Goal: Navigation & Orientation: Find specific page/section

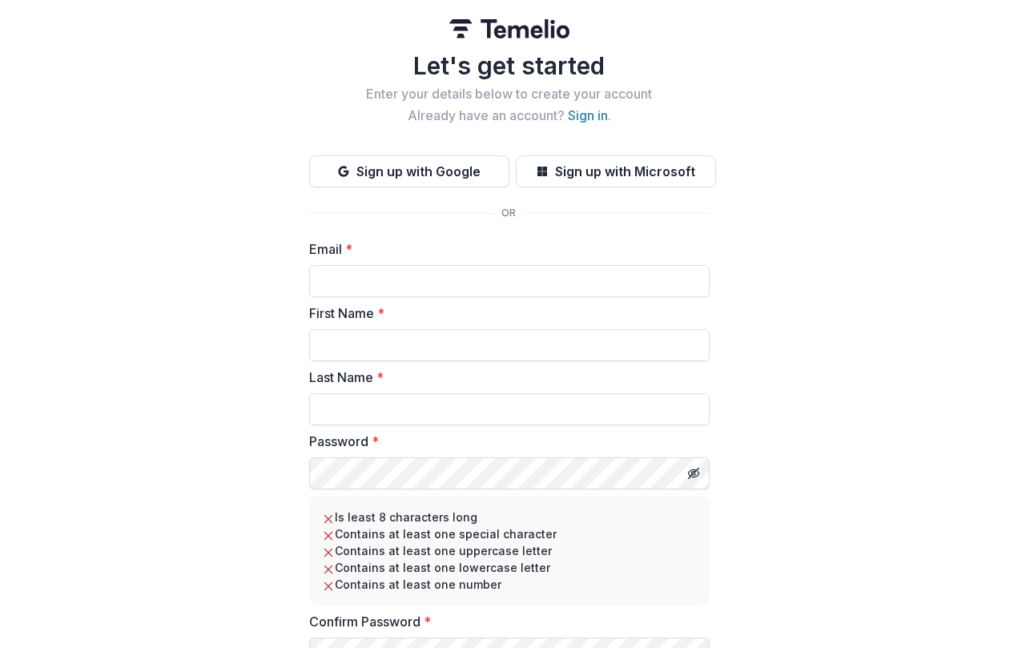
click at [474, 28] on img at bounding box center [509, 28] width 120 height 19
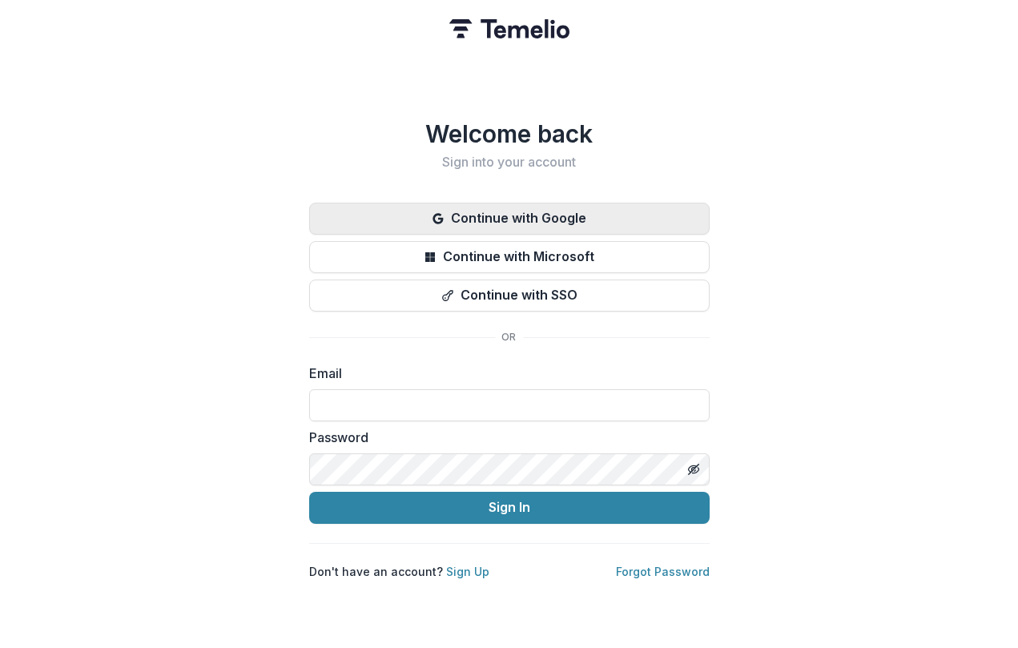
click at [536, 216] on button "Continue with Google" at bounding box center [509, 219] width 400 height 32
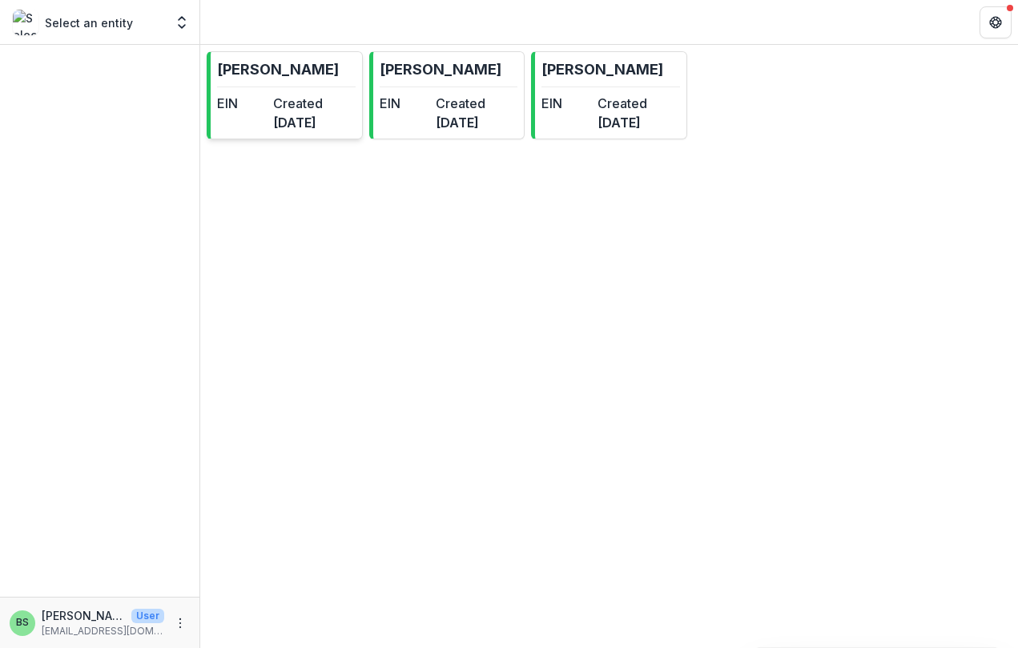
click at [307, 132] on dd "[DATE]" at bounding box center [298, 122] width 50 height 19
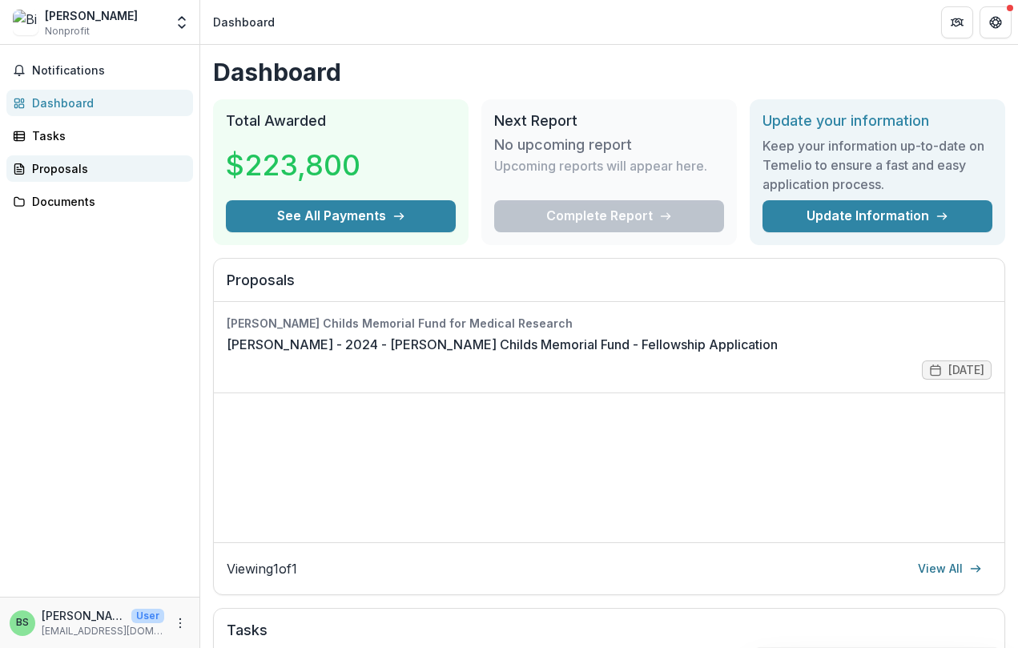
click at [115, 160] on div "Proposals" at bounding box center [106, 168] width 148 height 17
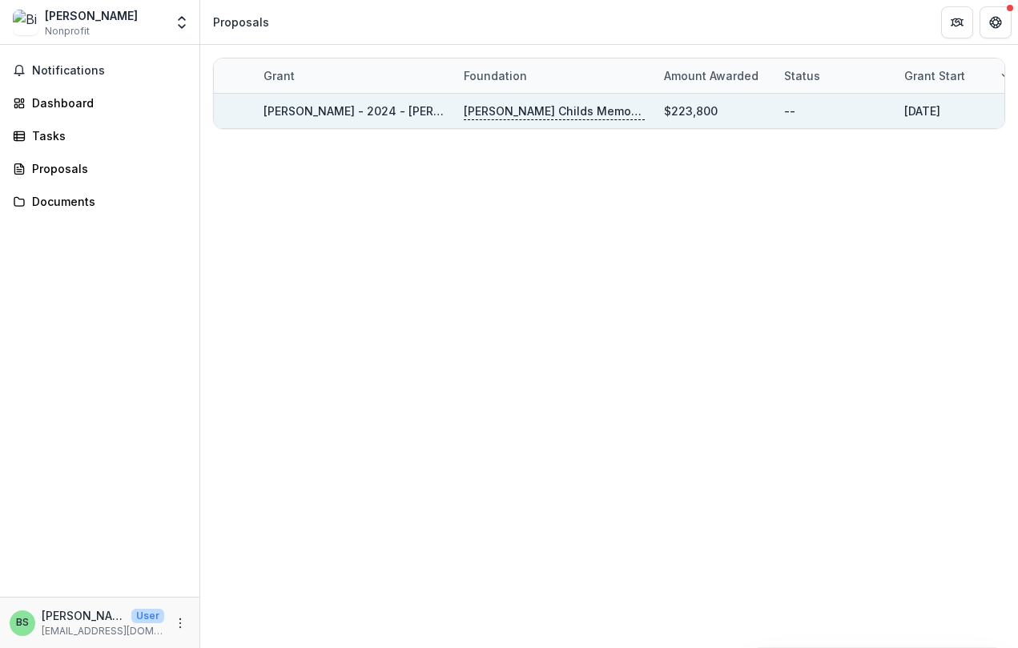
click at [396, 122] on div at bounding box center [483, 124] width 536 height 5
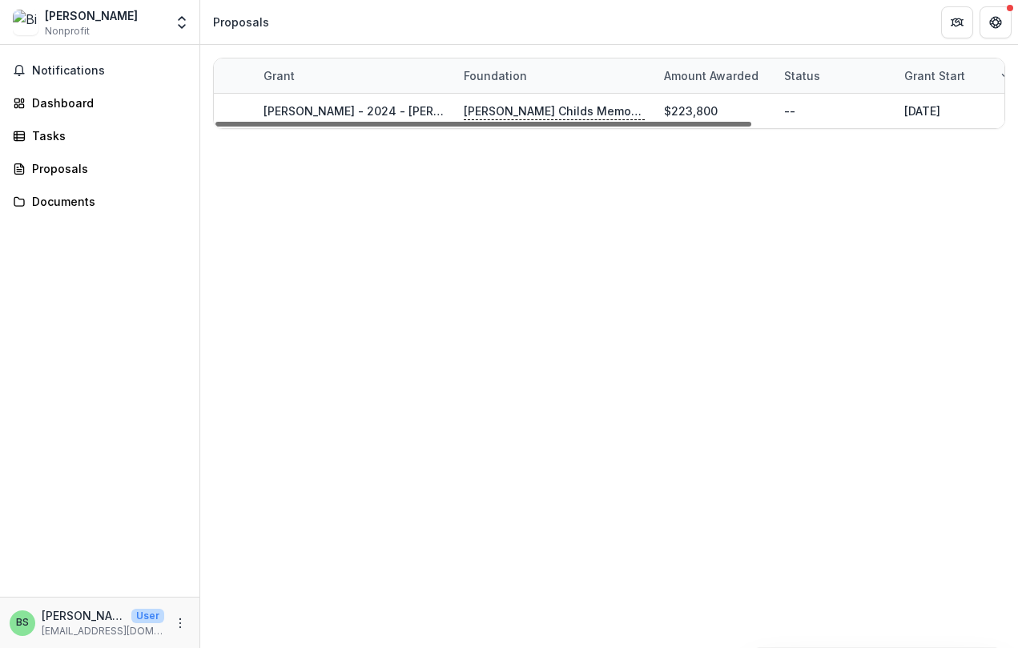
click at [510, 122] on div at bounding box center [483, 124] width 536 height 5
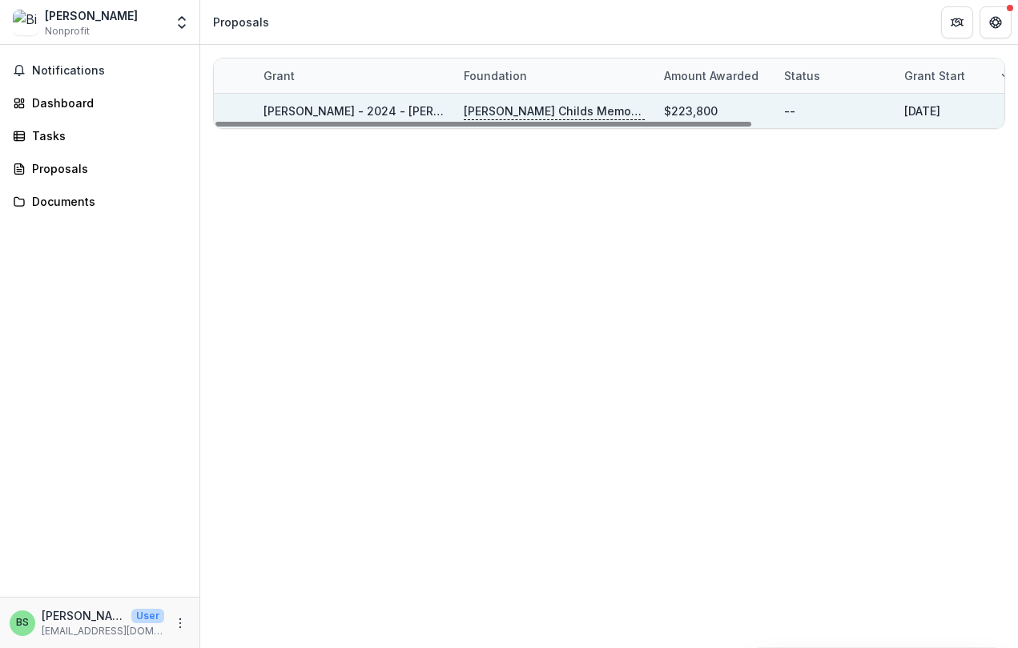
click at [375, 110] on link "[PERSON_NAME] - 2024 - [PERSON_NAME] Childs Memorial Fund - Fellowship Applicat…" at bounding box center [513, 111] width 500 height 14
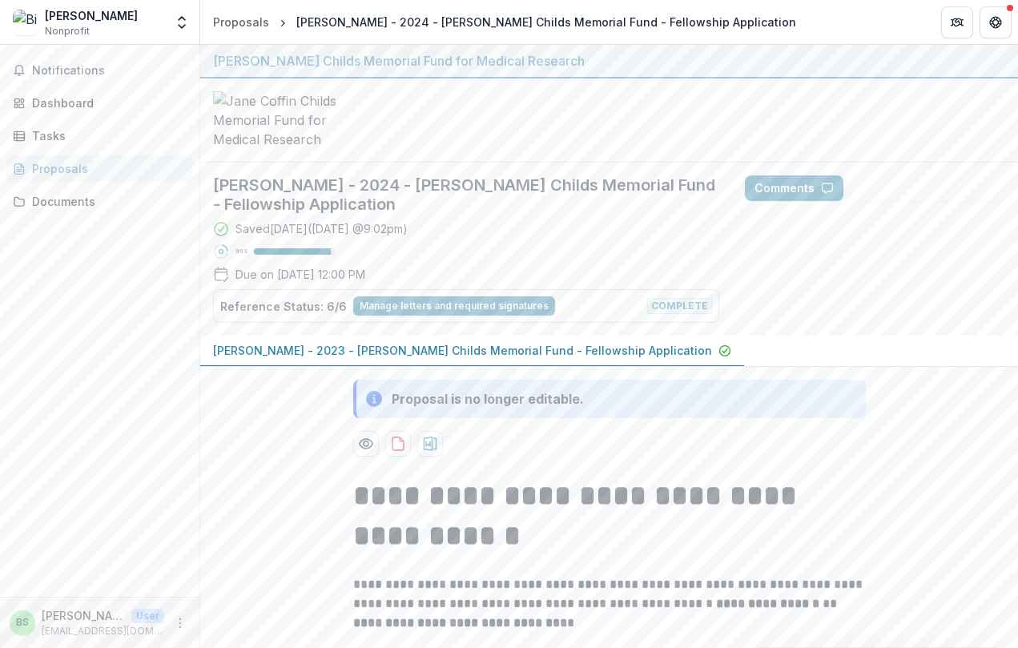
scroll to position [65, 0]
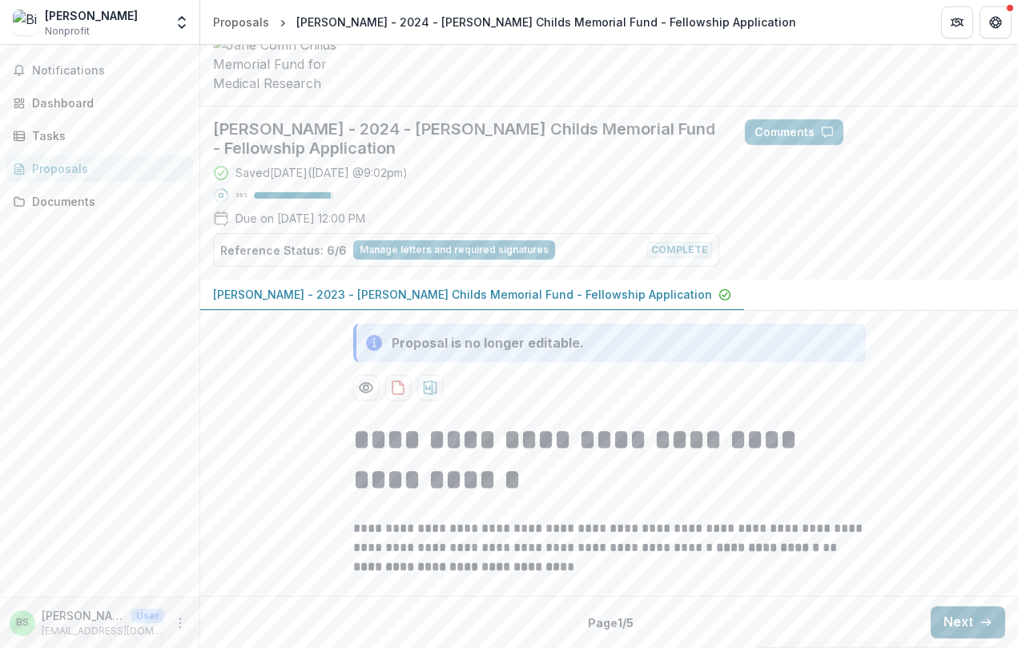
click at [938, 629] on button "Next" at bounding box center [967, 622] width 74 height 32
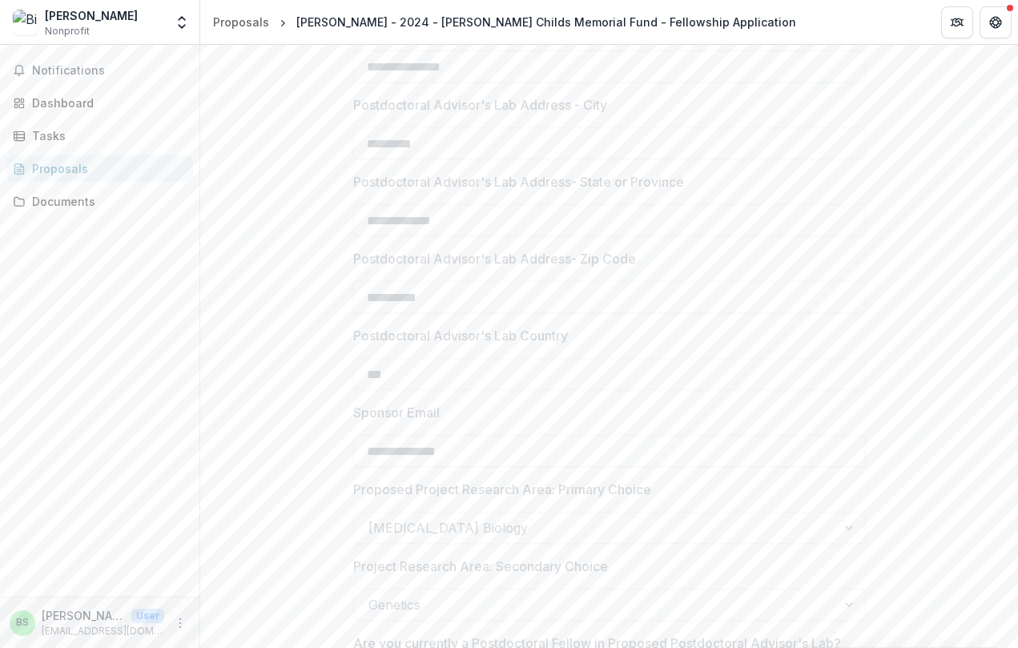
scroll to position [0, 0]
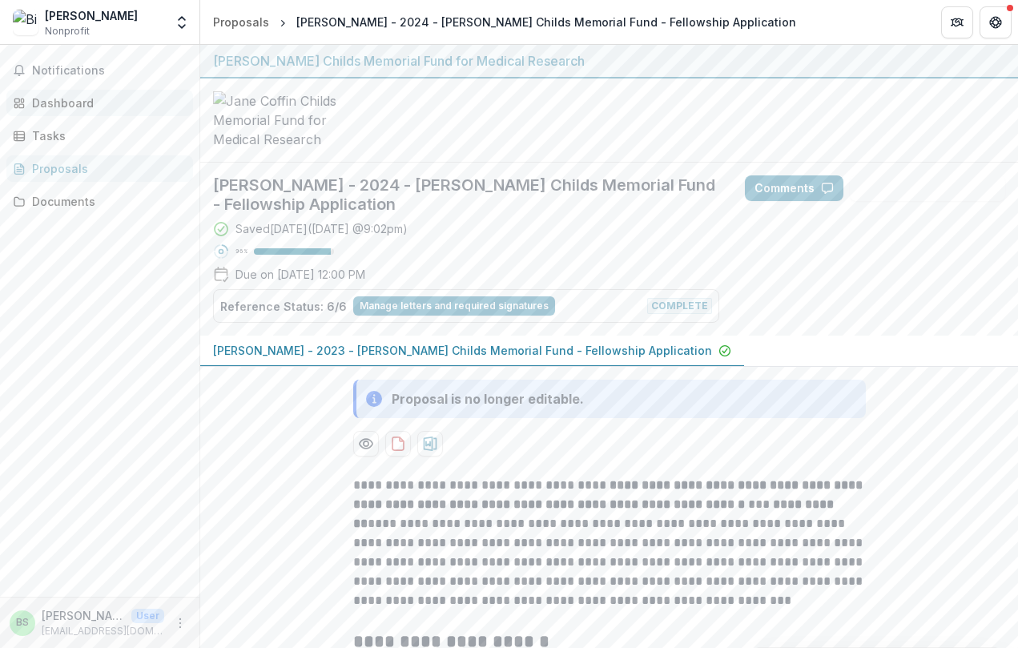
click at [84, 98] on div "Dashboard" at bounding box center [106, 102] width 148 height 17
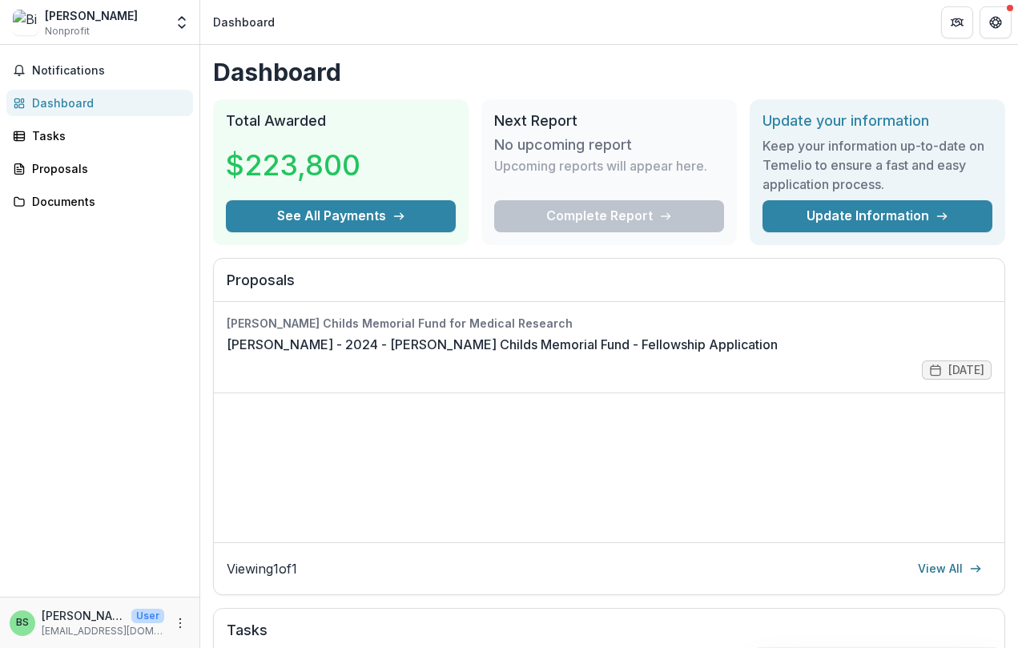
click at [61, 18] on div "[PERSON_NAME]" at bounding box center [91, 15] width 93 height 17
click at [163, 22] on div "Bing Shui Nonprofit" at bounding box center [88, 22] width 151 height 31
click at [171, 21] on button "Open entity switcher" at bounding box center [182, 22] width 22 height 32
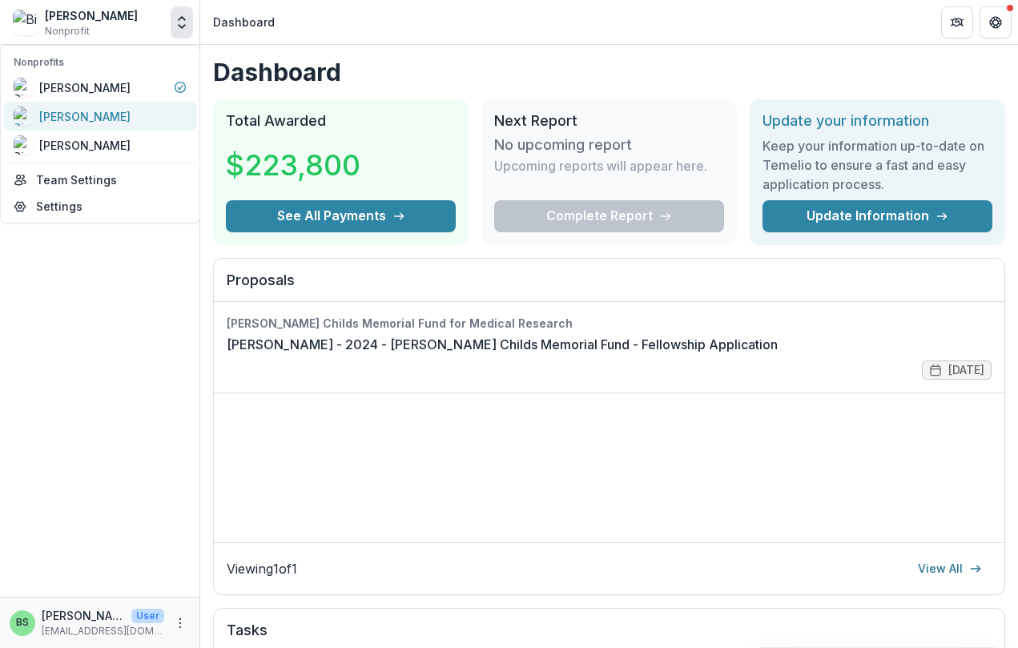
click at [124, 107] on div "[PERSON_NAME]" at bounding box center [100, 115] width 173 height 19
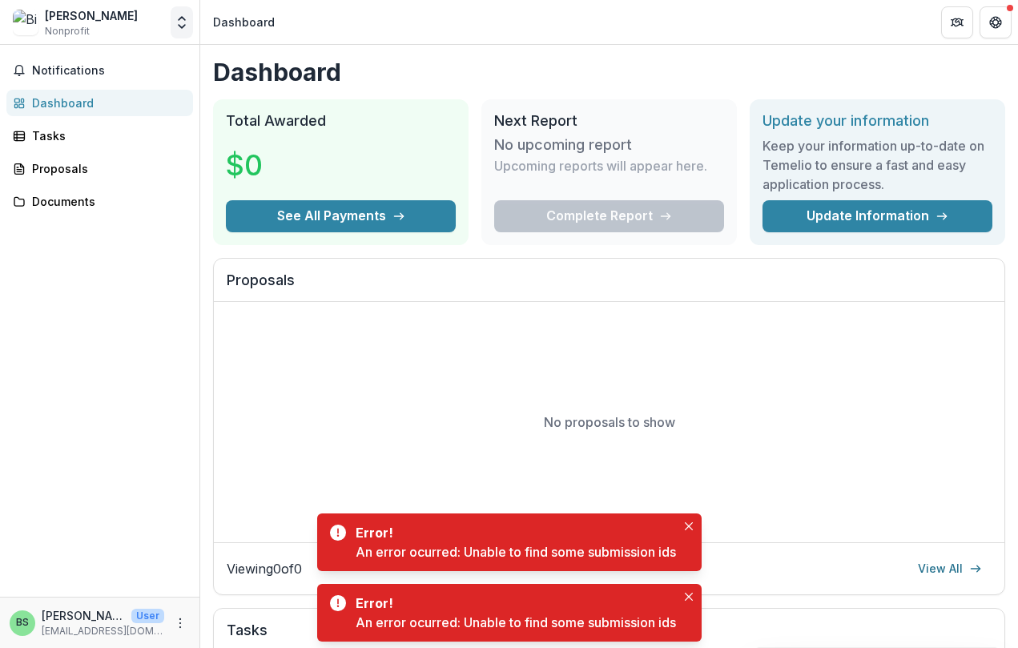
click at [179, 24] on icon "Open entity switcher" at bounding box center [182, 22] width 16 height 16
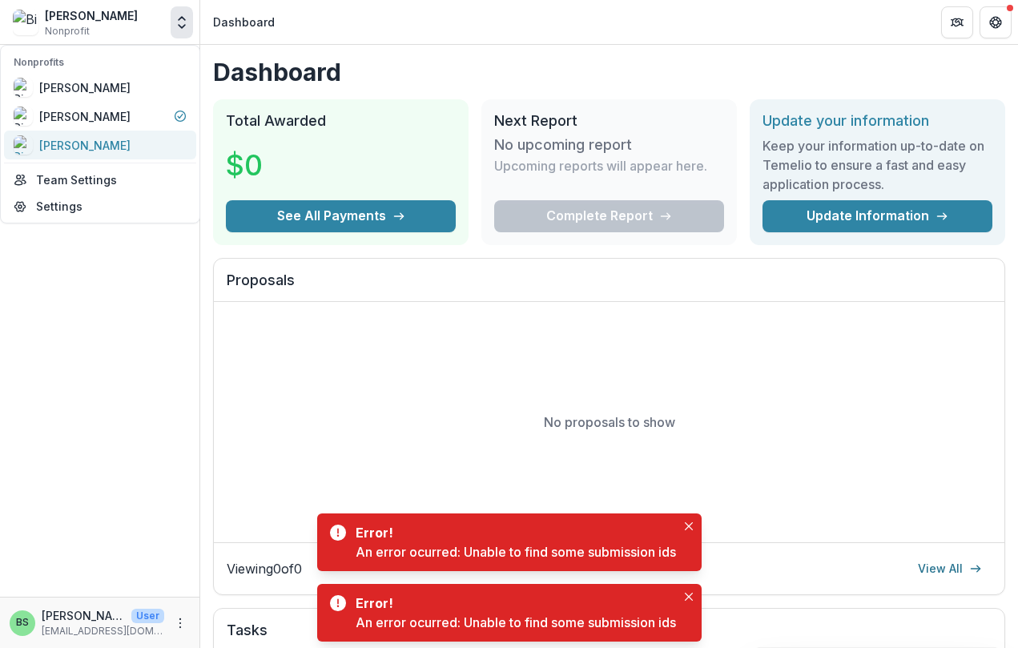
click at [147, 142] on div "[PERSON_NAME]" at bounding box center [100, 144] width 173 height 19
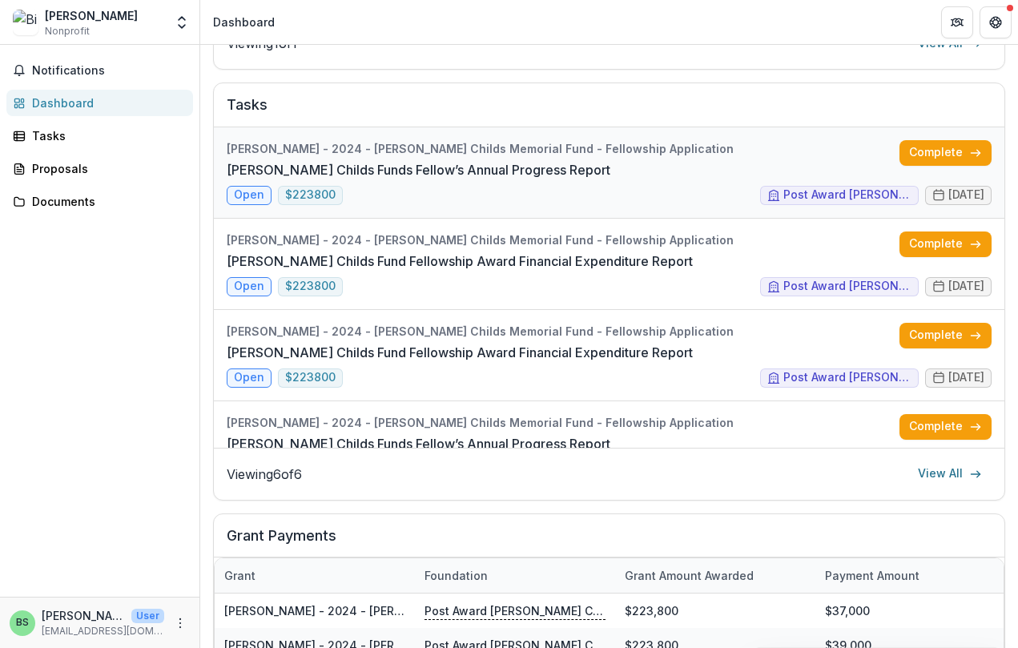
scroll to position [251, 0]
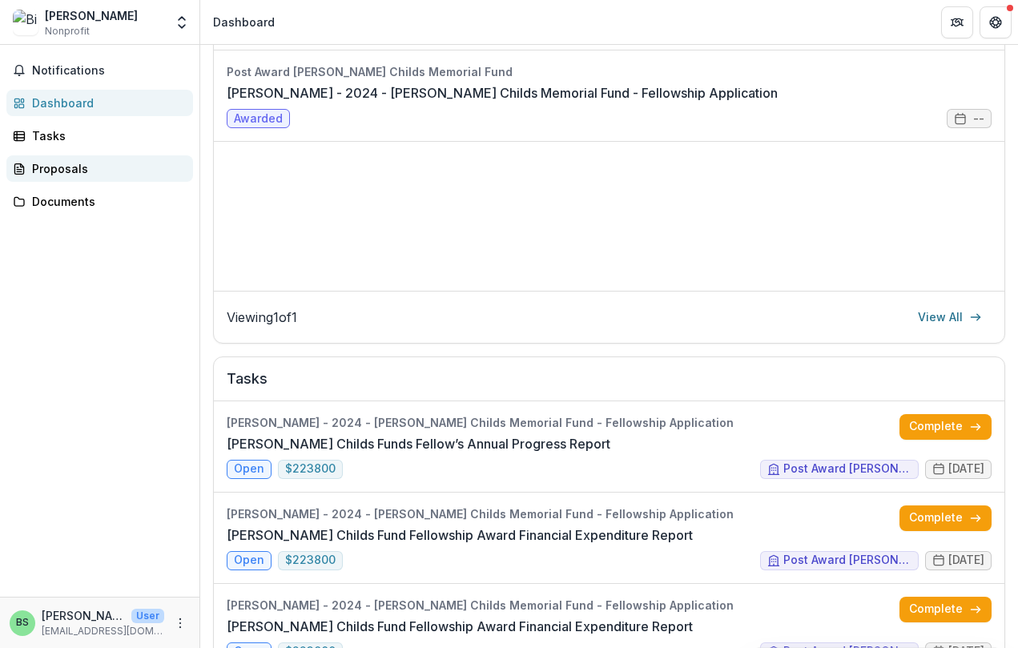
click at [128, 179] on link "Proposals" at bounding box center [99, 168] width 187 height 26
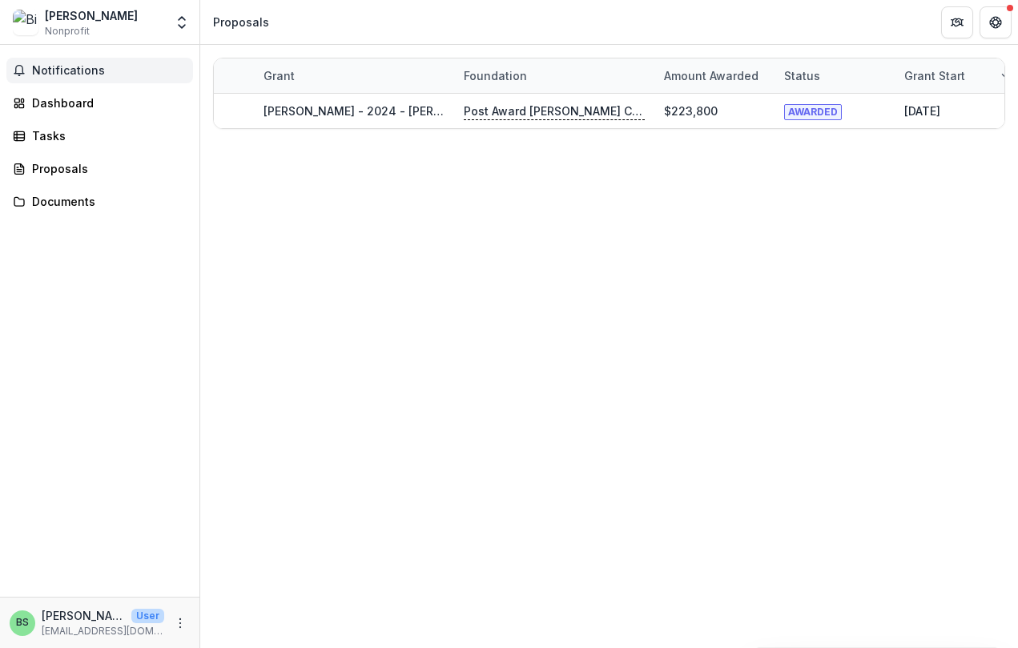
click at [95, 70] on span "Notifications" at bounding box center [109, 71] width 155 height 14
click at [90, 83] on div "Notifications Unread 0 Archived You don't have any unread notifications We'll n…" at bounding box center [99, 321] width 199 height 552
click at [90, 90] on link "Dashboard" at bounding box center [99, 103] width 187 height 26
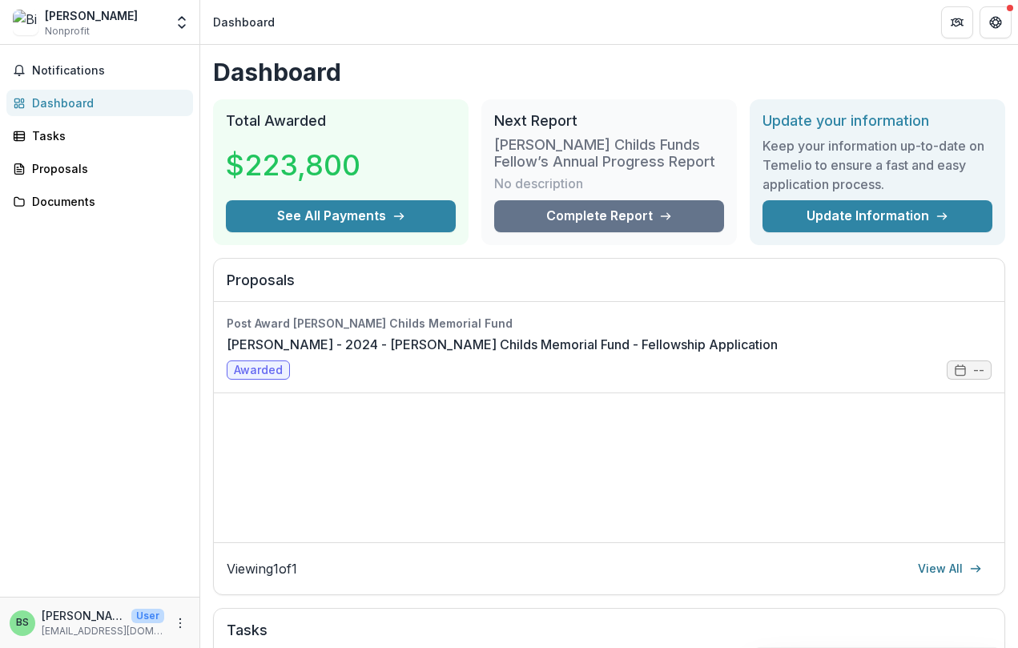
click at [161, 19] on div "Bing Shui Nonprofit" at bounding box center [88, 22] width 151 height 31
click at [155, 27] on div "Bing Shui Nonprofit" at bounding box center [88, 22] width 151 height 31
click at [184, 22] on icon "Open entity switcher" at bounding box center [182, 22] width 16 height 16
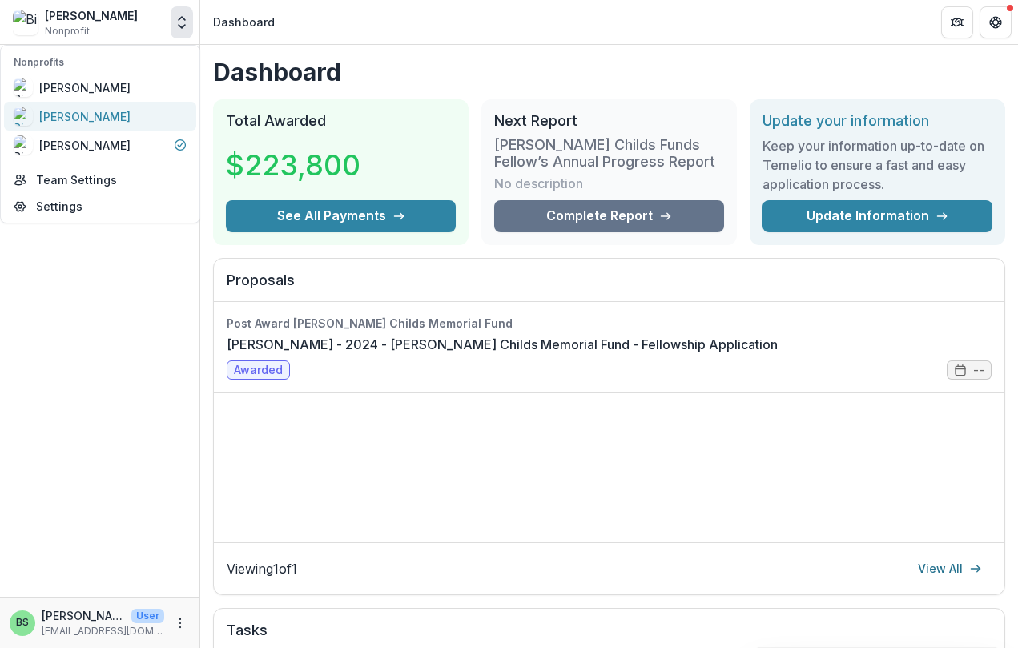
click at [120, 113] on div "[PERSON_NAME]" at bounding box center [100, 115] width 173 height 19
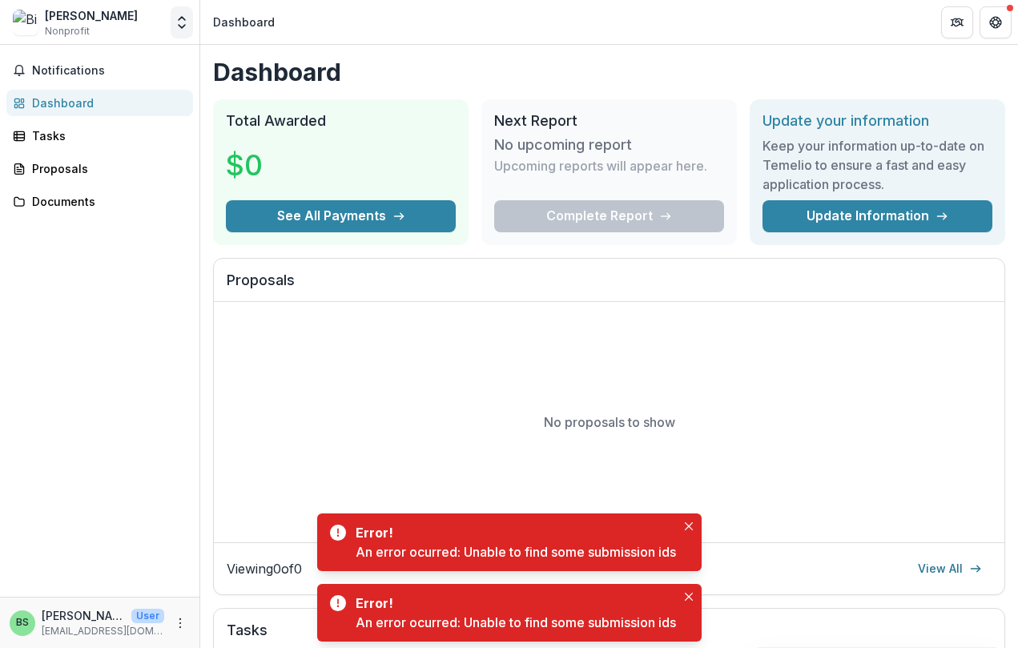
click at [171, 16] on button "Open entity switcher" at bounding box center [182, 22] width 22 height 32
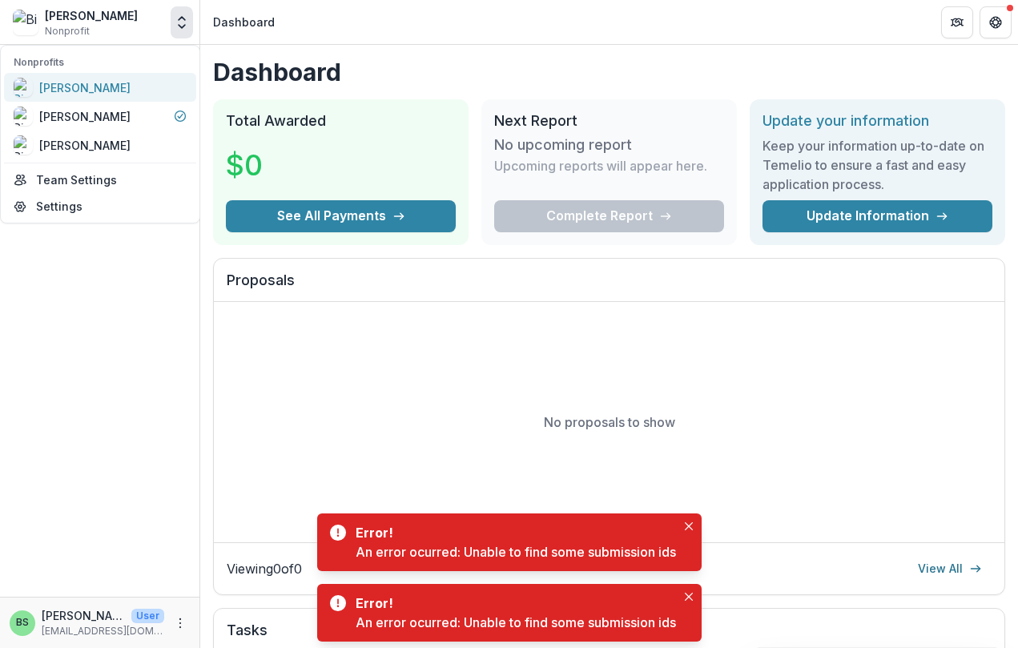
click at [126, 85] on div "[PERSON_NAME]" at bounding box center [100, 87] width 173 height 19
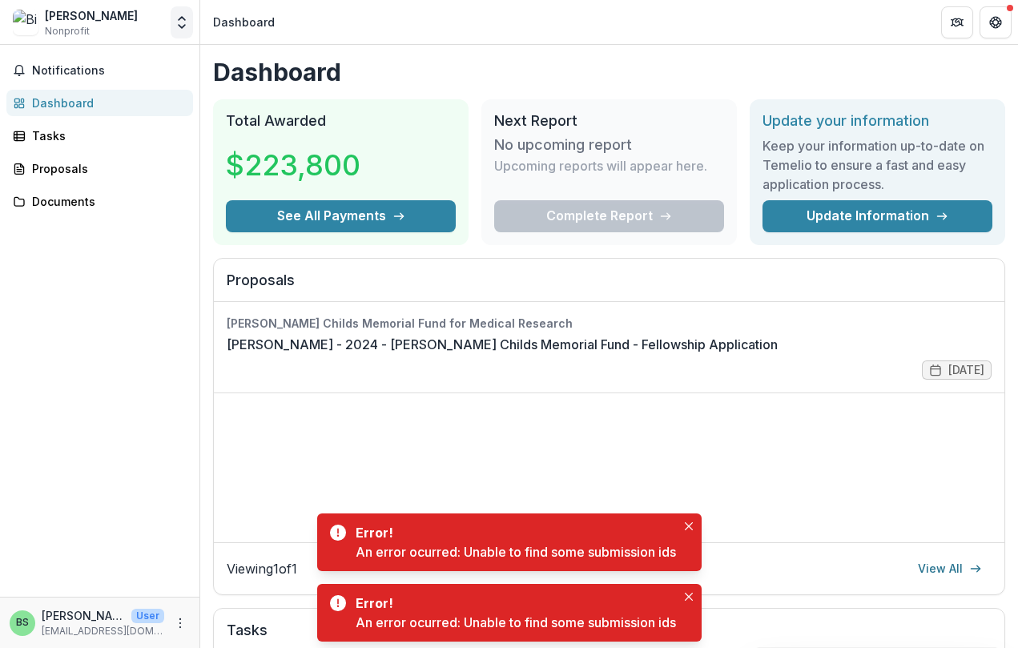
click at [175, 25] on icon "Open entity switcher" at bounding box center [182, 22] width 16 height 16
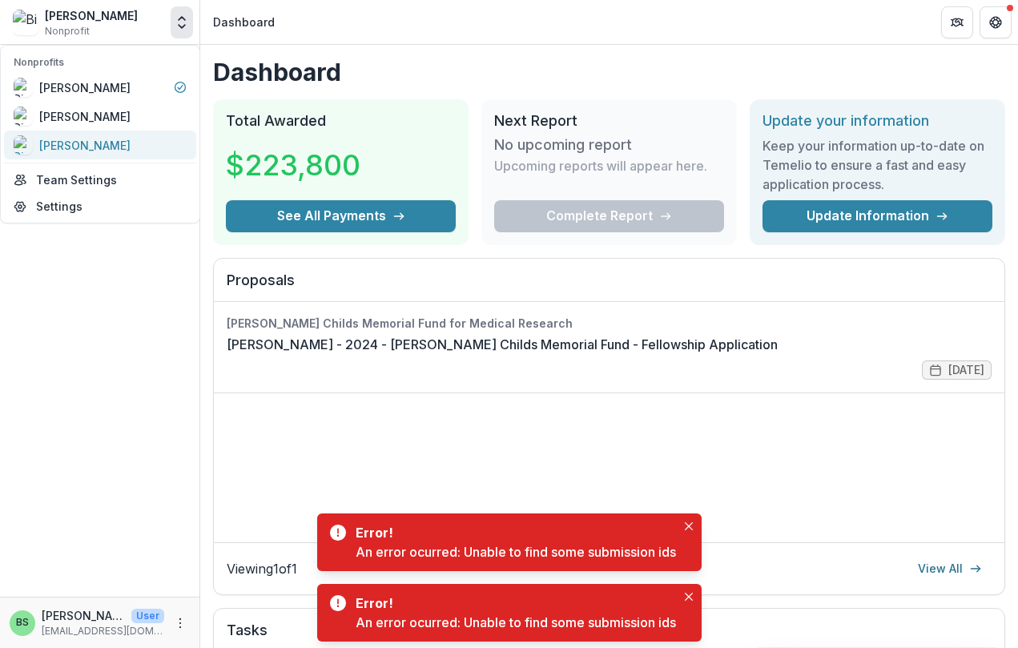
click at [127, 142] on div "[PERSON_NAME]" at bounding box center [100, 144] width 173 height 19
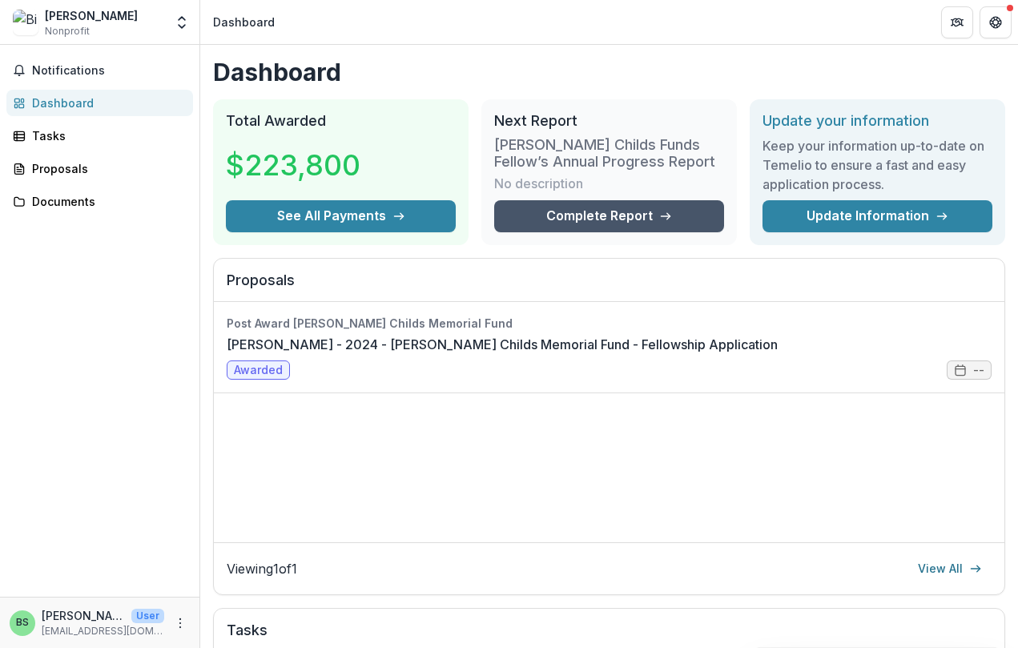
click at [627, 215] on link "Complete Report" at bounding box center [609, 216] width 230 height 32
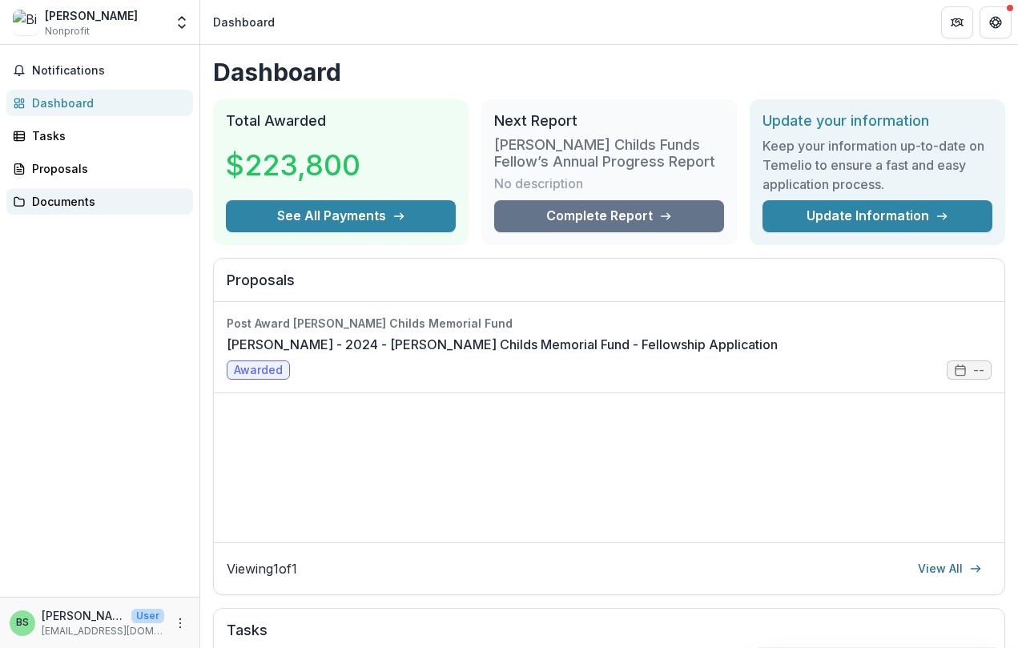
click at [78, 189] on link "Documents" at bounding box center [99, 201] width 187 height 26
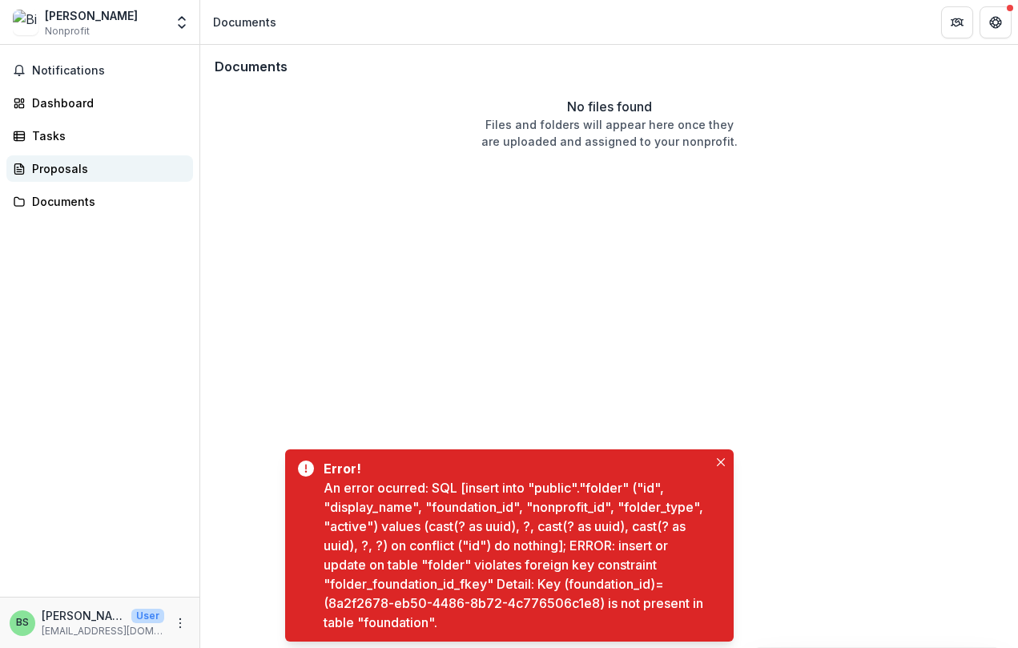
click at [103, 176] on div "Proposals" at bounding box center [106, 168] width 148 height 17
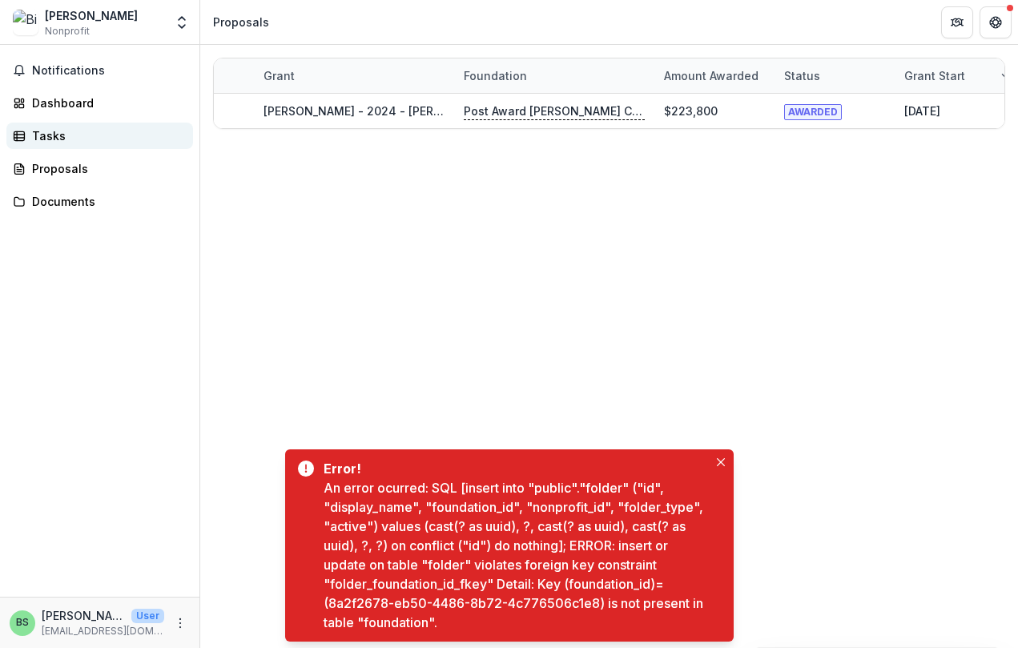
click at [88, 143] on div "Tasks" at bounding box center [106, 135] width 148 height 17
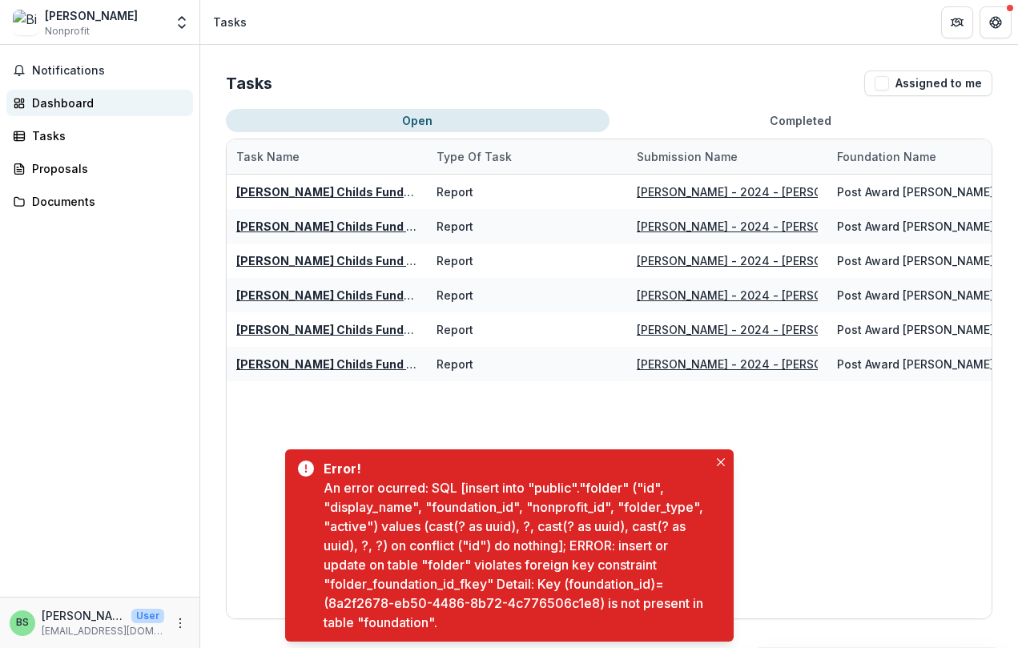
click at [91, 108] on div "Dashboard" at bounding box center [106, 102] width 148 height 17
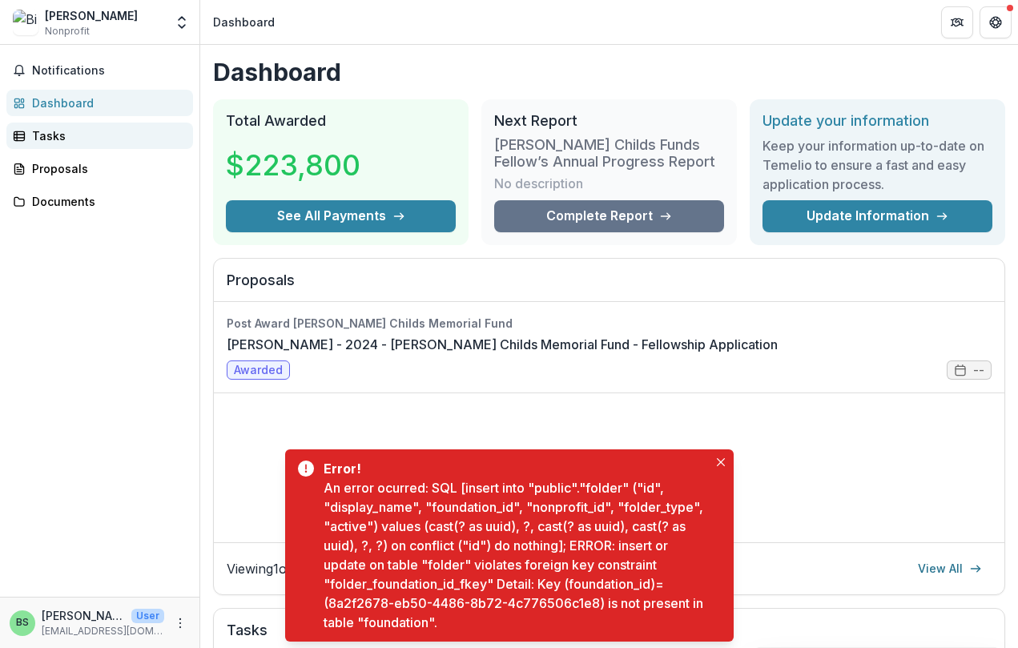
click at [94, 143] on div "Tasks" at bounding box center [106, 135] width 148 height 17
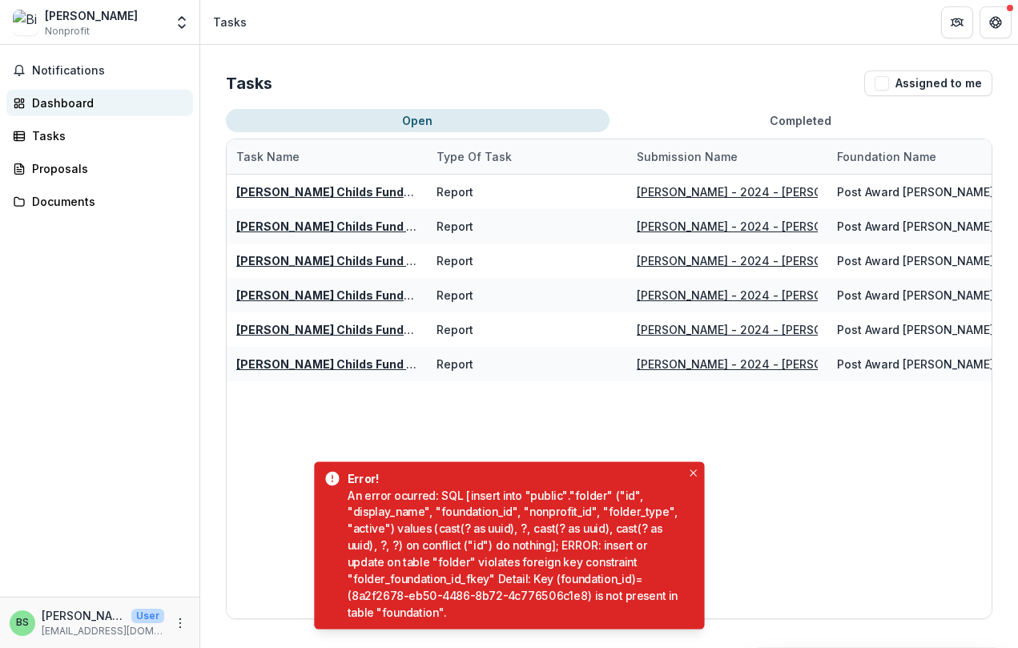
click at [90, 115] on link "Dashboard" at bounding box center [99, 103] width 187 height 26
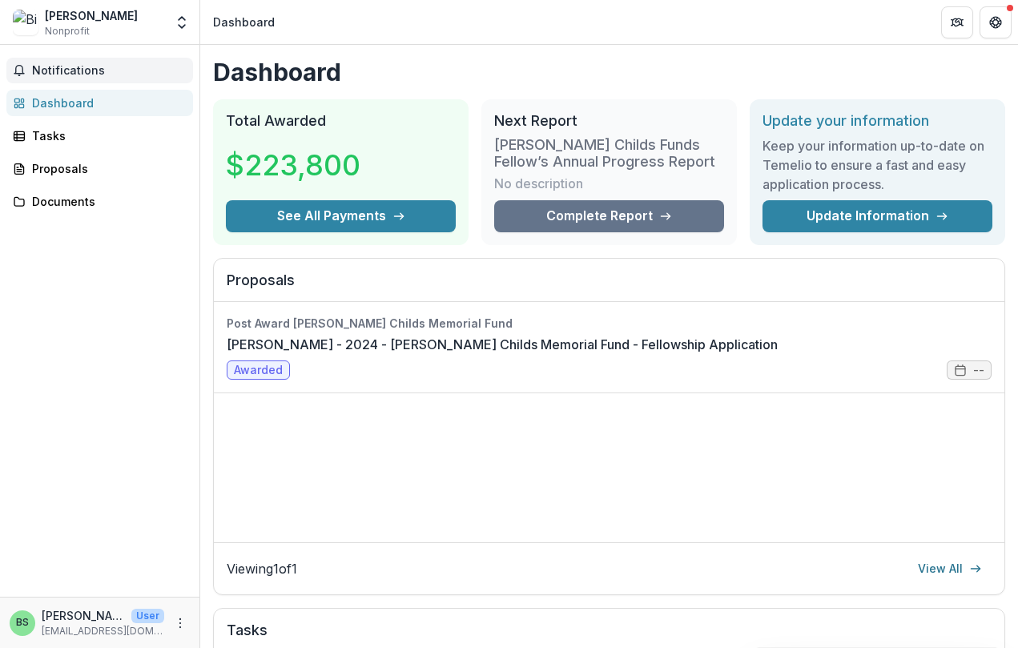
click at [87, 82] on button "Notifications" at bounding box center [99, 71] width 187 height 26
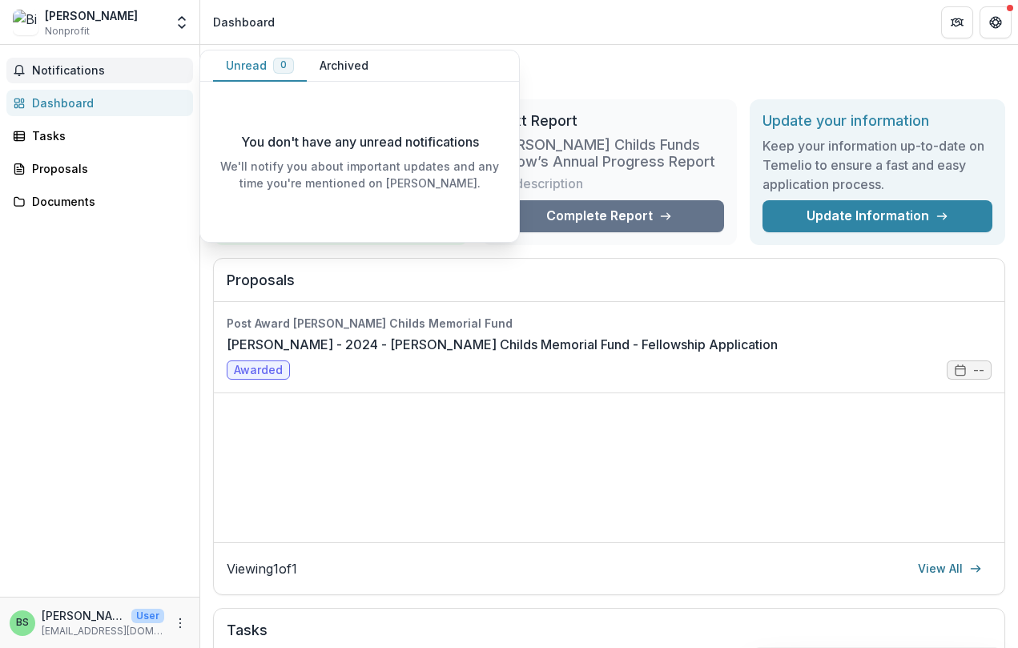
click at [87, 77] on button "Notifications" at bounding box center [99, 71] width 187 height 26
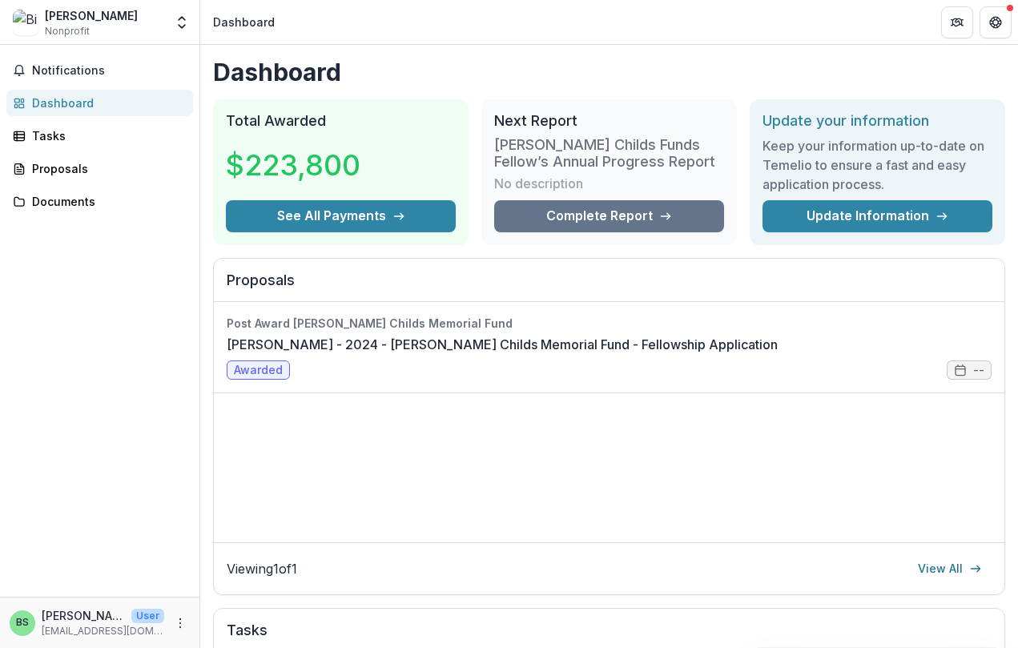
click at [55, 35] on span "Nonprofit" at bounding box center [67, 31] width 45 height 14
click at [124, 28] on div "Bing Shui Nonprofit" at bounding box center [88, 22] width 151 height 31
click at [170, 22] on div "Bing Shui Nonprofit Nonprofits Bing Shui Bing Shui Bing Shui Team Settings Sett…" at bounding box center [99, 22] width 187 height 32
click at [177, 21] on icon "Open entity switcher" at bounding box center [182, 22] width 16 height 16
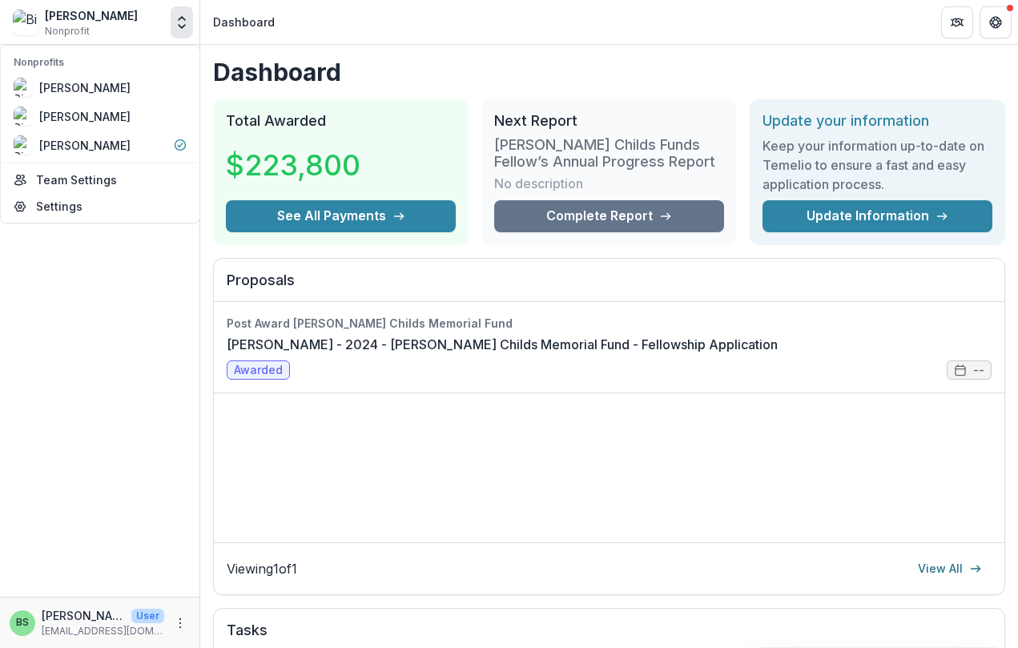
click at [175, 21] on icon "Open entity switcher" at bounding box center [182, 22] width 16 height 16
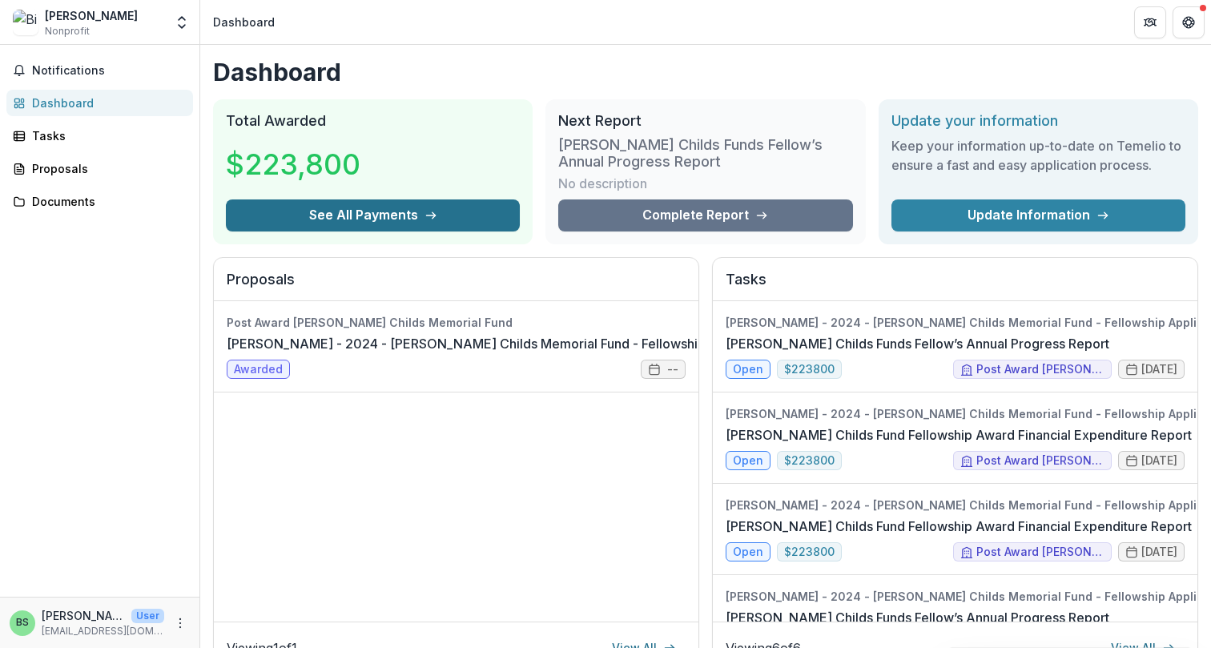
click at [417, 223] on button "See All Payments" at bounding box center [373, 215] width 294 height 32
